Goal: Transaction & Acquisition: Download file/media

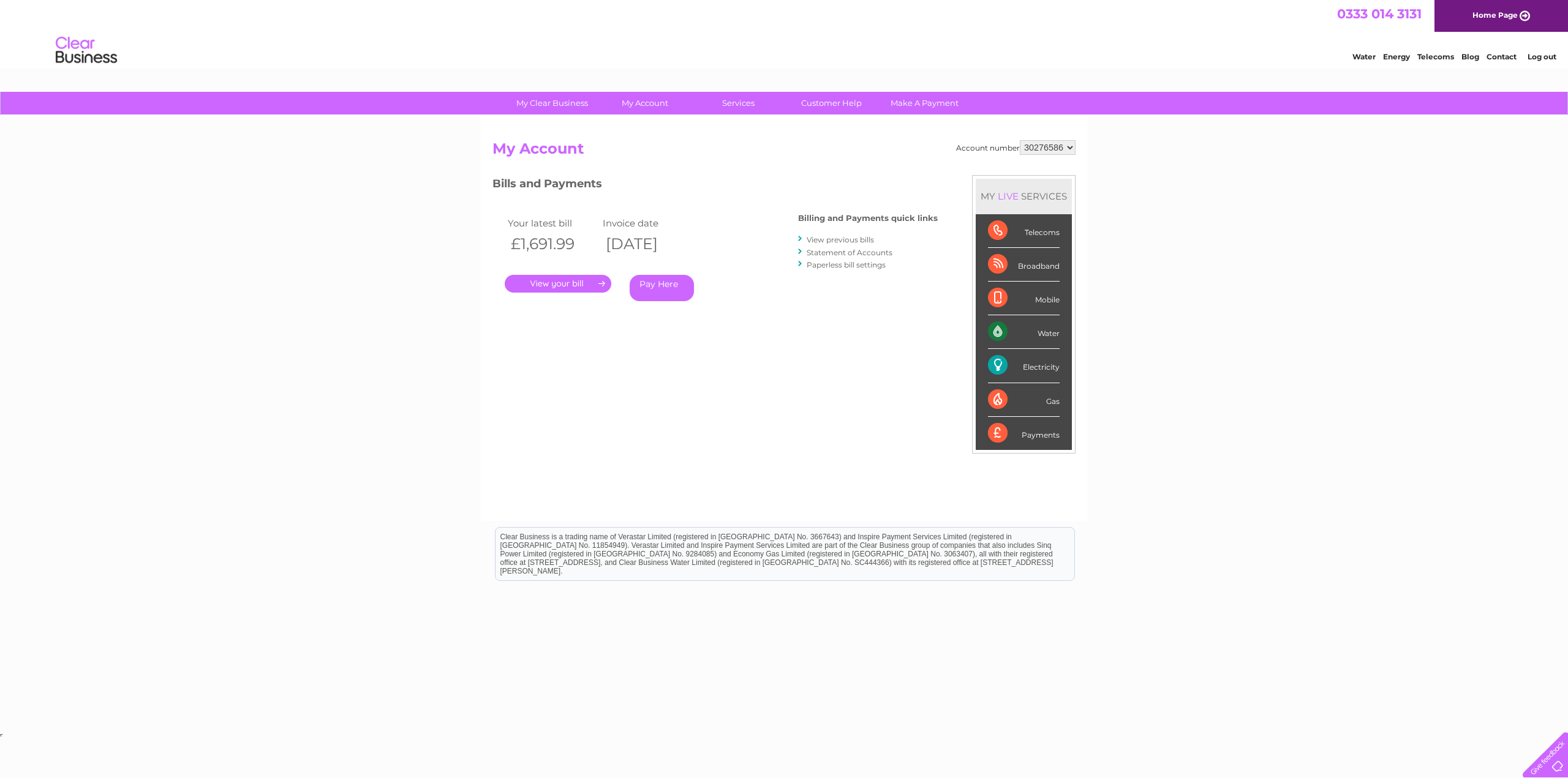
click at [826, 244] on link "View previous bills" at bounding box center [840, 240] width 67 height 9
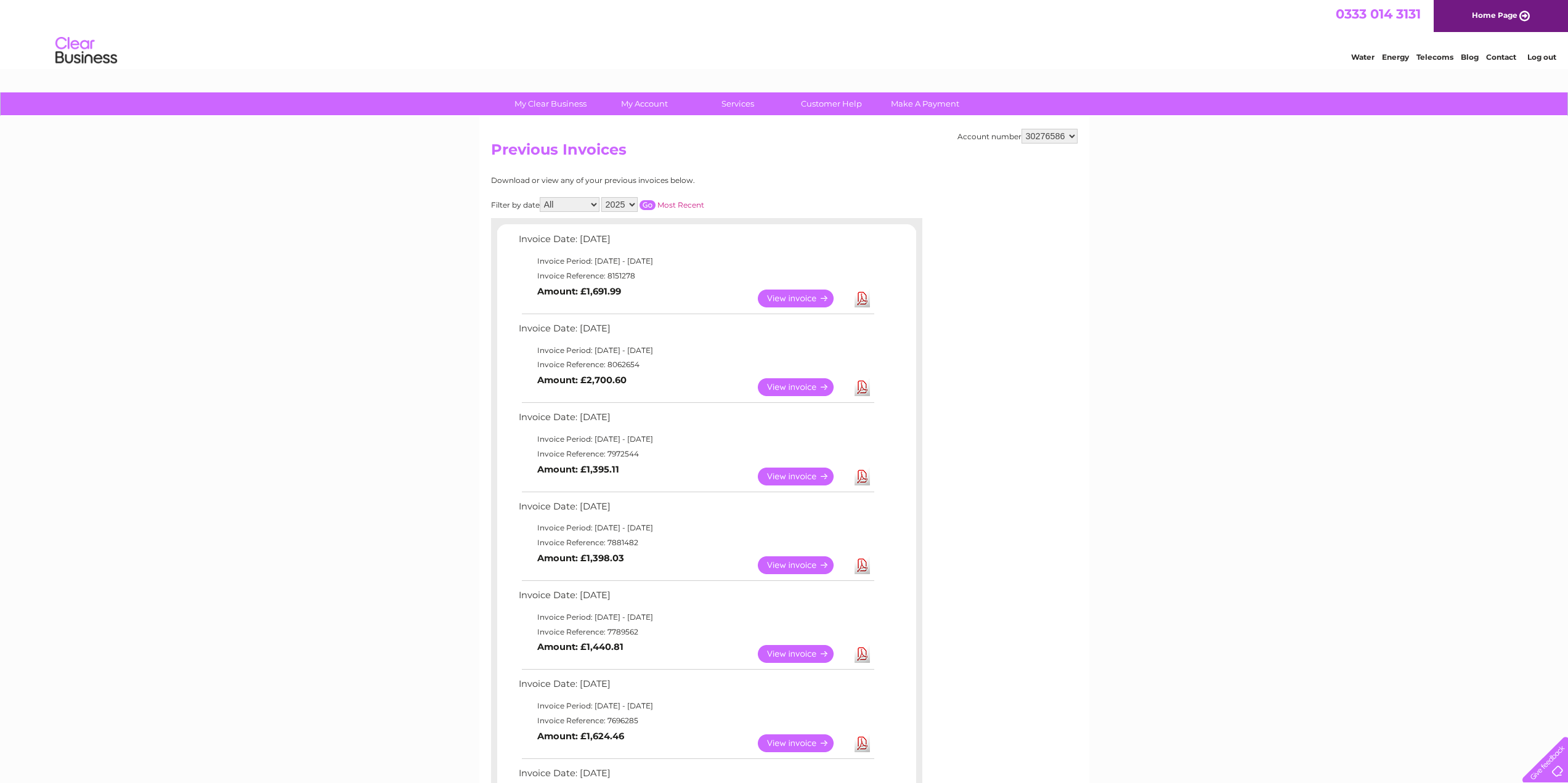
click at [803, 393] on link "View" at bounding box center [803, 387] width 90 height 18
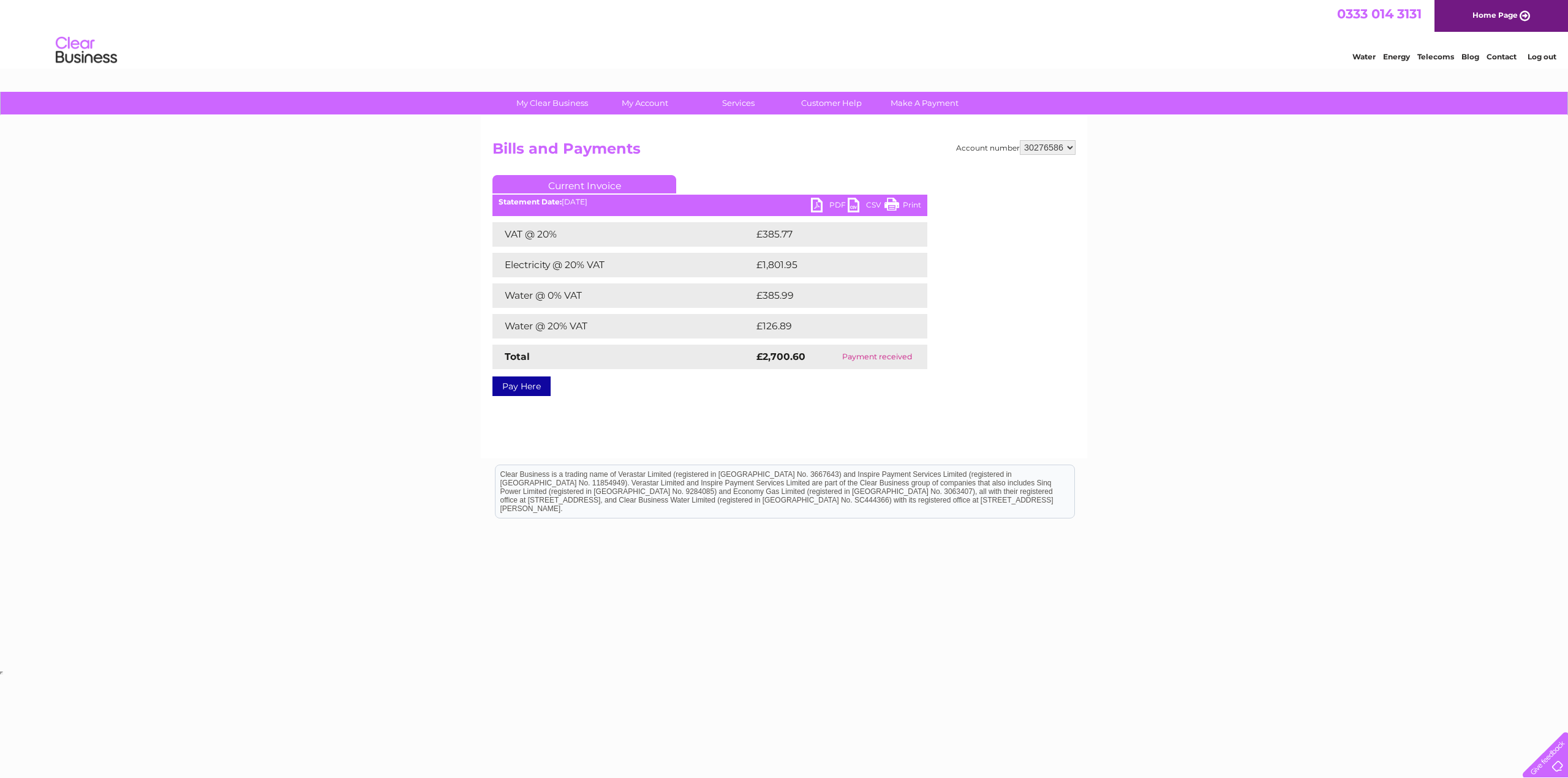
click at [825, 203] on link "PDF" at bounding box center [829, 207] width 37 height 18
